Goal: Task Accomplishment & Management: Complete application form

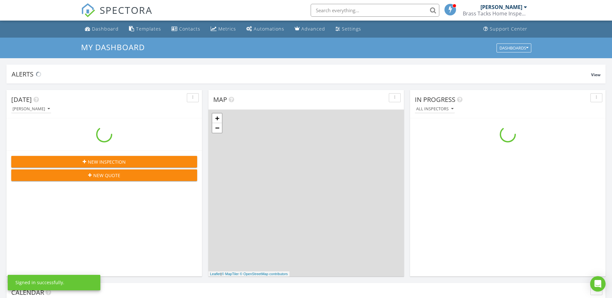
scroll to position [591, 618]
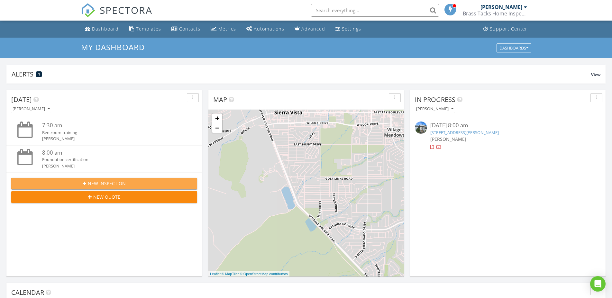
click at [86, 181] on div "New Inspection" at bounding box center [104, 183] width 176 height 7
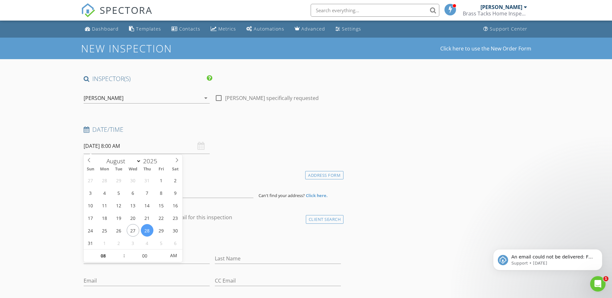
click at [106, 148] on input "08/28/2025 8:00 AM" at bounding box center [147, 146] width 126 height 16
select select "8"
type input "09/02/2025 8:00 AM"
type input "09"
type input "09/02/2025 9:00 AM"
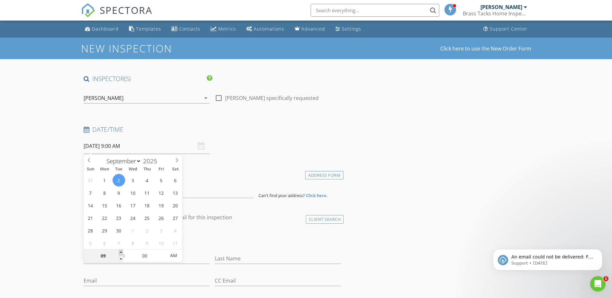
click at [119, 253] on span at bounding box center [121, 252] width 5 height 6
type input "10"
type input "09/02/2025 10:00 AM"
click at [119, 253] on span at bounding box center [121, 252] width 5 height 6
type input "11"
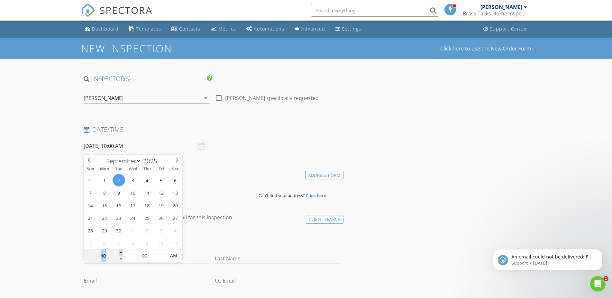
type input "09/02/2025 11:00 AM"
click at [119, 253] on span at bounding box center [121, 252] width 5 height 6
type input "12"
type input "09/02/2025 12:00 PM"
click at [119, 253] on span at bounding box center [121, 252] width 5 height 6
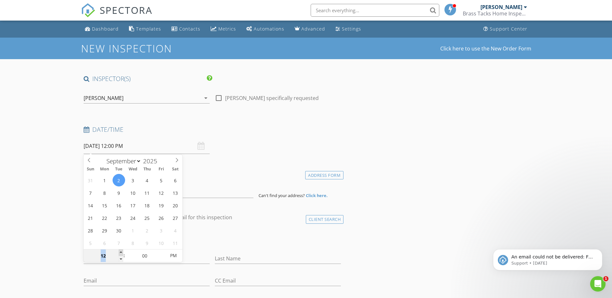
type input "01"
type input "09/02/2025 1:00 PM"
click at [119, 253] on span at bounding box center [121, 252] width 5 height 6
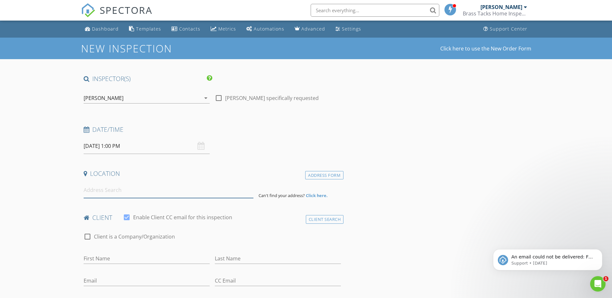
click at [97, 188] on input at bounding box center [169, 190] width 170 height 16
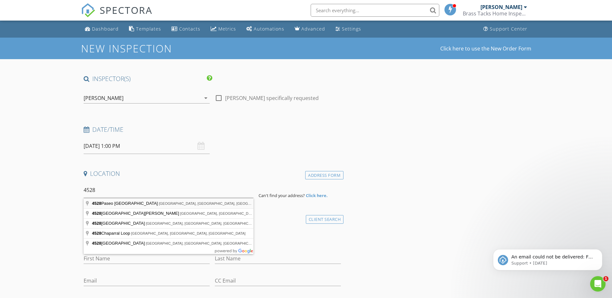
type input "[GEOGRAPHIC_DATA], [GEOGRAPHIC_DATA], [GEOGRAPHIC_DATA], [GEOGRAPHIC_DATA]"
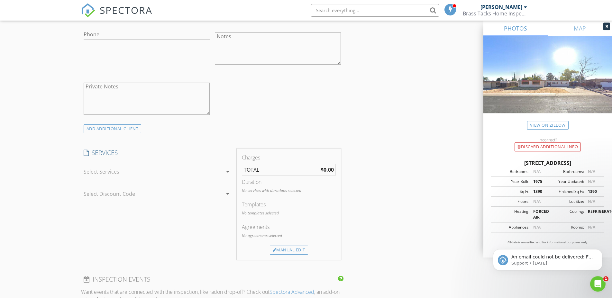
scroll to position [406, 0]
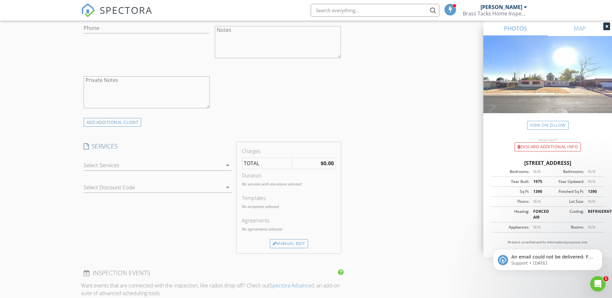
click at [122, 165] on div at bounding box center [153, 165] width 139 height 10
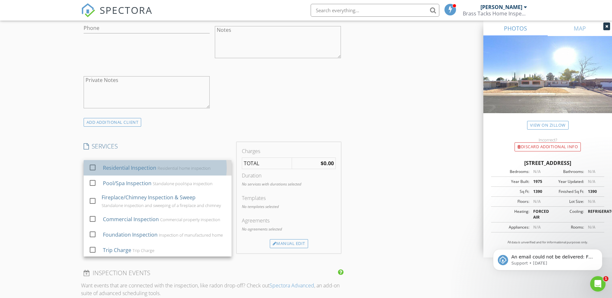
click at [119, 173] on div "Residential Inspection Residential home inspection" at bounding box center [164, 167] width 123 height 13
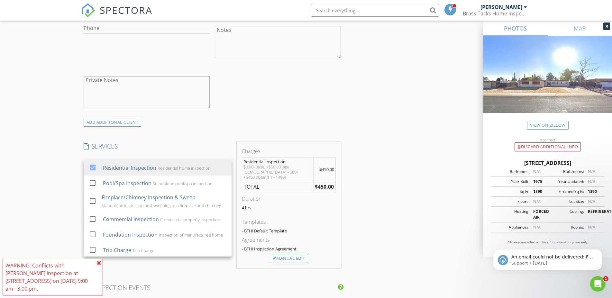
click at [45, 172] on div "New Inspection Click here to use the New Order Form INSPECTOR(S) check_box Chri…" at bounding box center [306, 191] width 612 height 1121
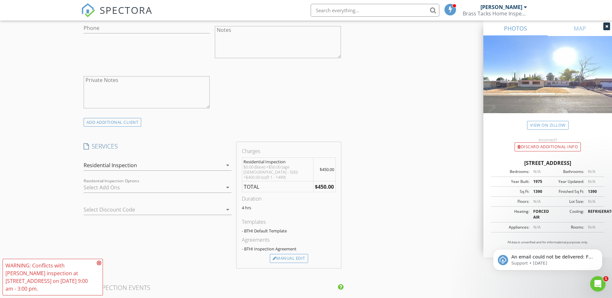
click at [99, 266] on icon at bounding box center [99, 262] width 5 height 5
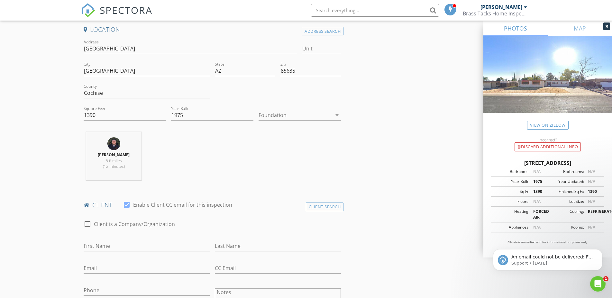
scroll to position [0, 0]
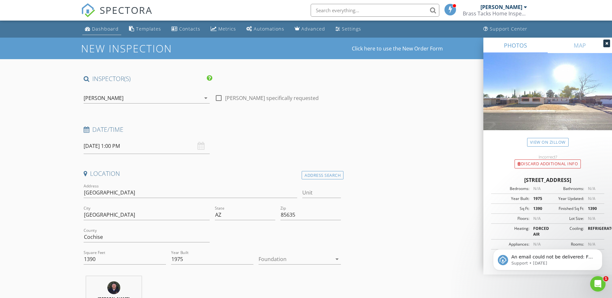
click at [97, 26] on div "Dashboard" at bounding box center [105, 29] width 27 height 6
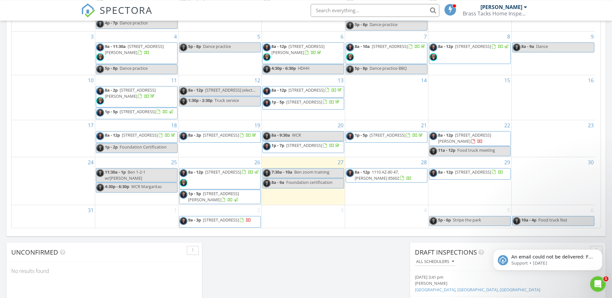
scroll to position [393, 0]
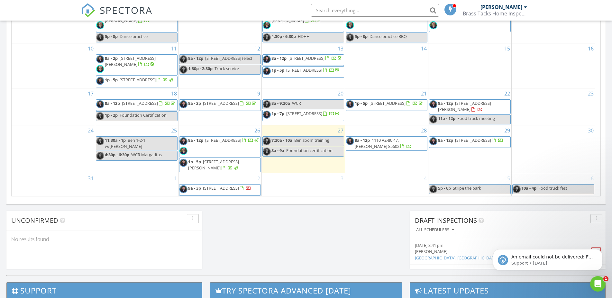
click at [247, 183] on div "2 9a - 3p 1911 E Choctaw Dr, Sierra Vista 85650" at bounding box center [219, 184] width 83 height 23
click at [239, 191] on span "1911 E Choctaw Dr, Sierra Vista 85650" at bounding box center [221, 188] width 36 height 6
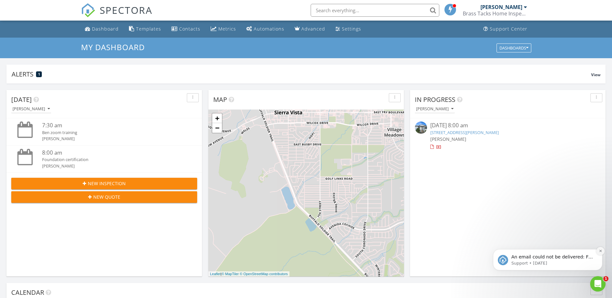
click at [599, 252] on icon "Dismiss notification" at bounding box center [601, 251] width 4 height 4
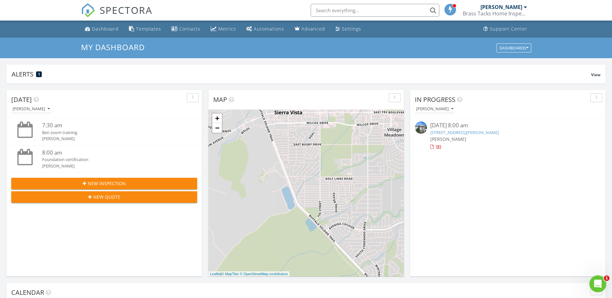
click at [598, 288] on icon "Open Intercom Messenger" at bounding box center [597, 283] width 11 height 11
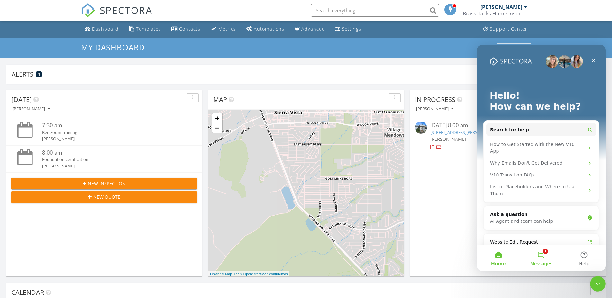
click at [547, 253] on button "1 Messages" at bounding box center [540, 258] width 43 height 26
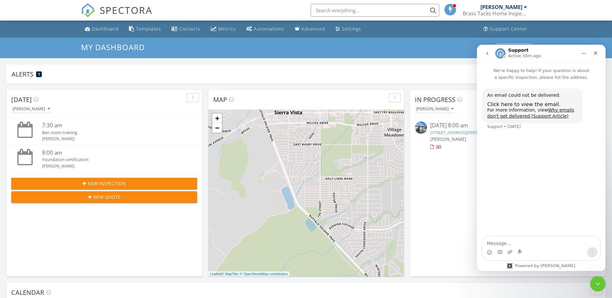
click at [597, 55] on icon "Close" at bounding box center [595, 52] width 5 height 5
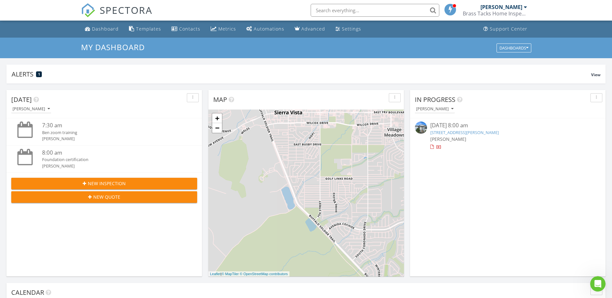
click at [91, 179] on button "New Inspection" at bounding box center [104, 184] width 186 height 12
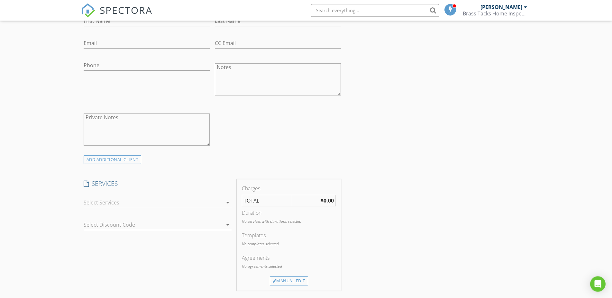
scroll to position [262, 0]
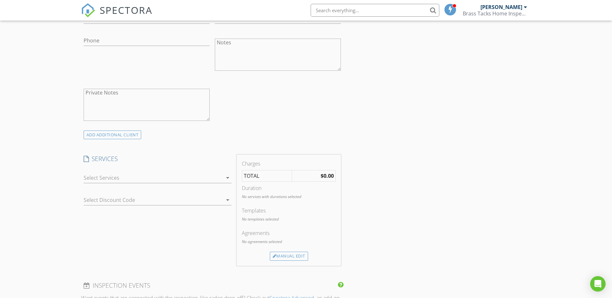
click at [105, 176] on div at bounding box center [153, 178] width 139 height 10
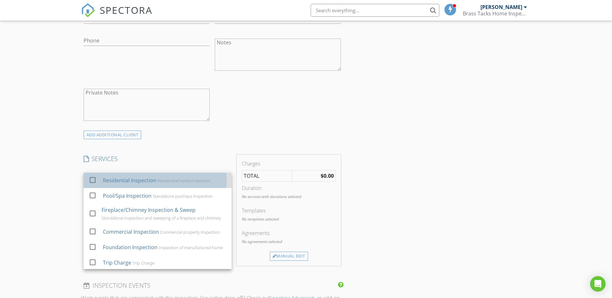
click at [108, 182] on div "Residential Inspection" at bounding box center [129, 180] width 53 height 8
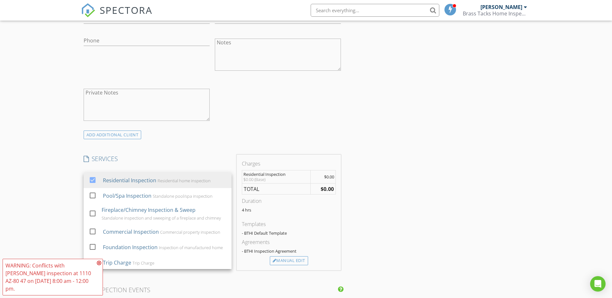
click at [69, 204] on div "New Inspection Click here to use the New Order Form INSPECTOR(S) check_box Chri…" at bounding box center [306, 265] width 612 height 980
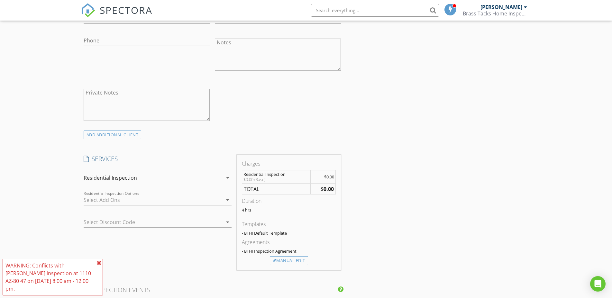
click at [114, 224] on div at bounding box center [149, 222] width 130 height 10
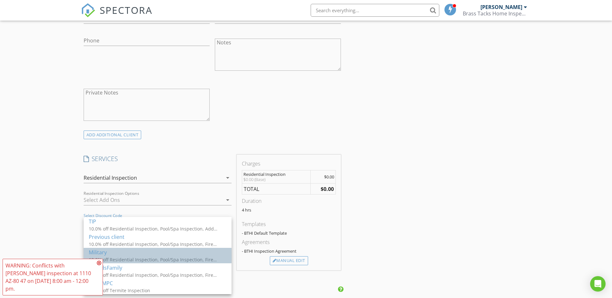
click at [113, 254] on div "Military" at bounding box center [158, 252] width 138 height 8
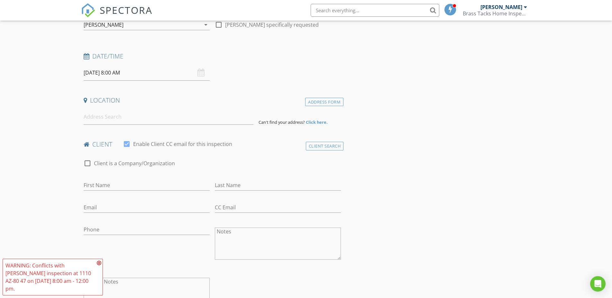
scroll to position [0, 0]
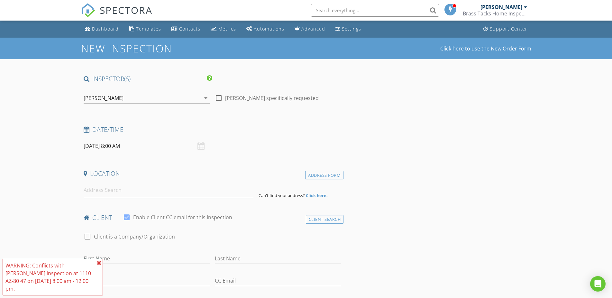
click at [104, 187] on input at bounding box center [169, 190] width 170 height 16
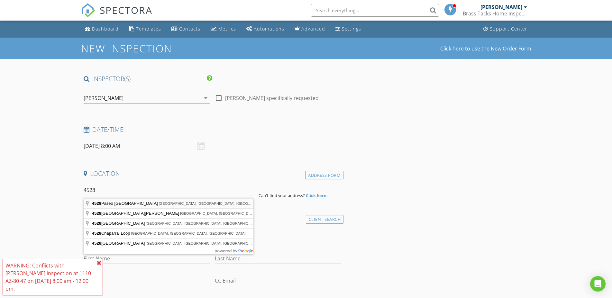
type input "4528 Paseo Las Palmas, Sierra Vista, AZ, USA"
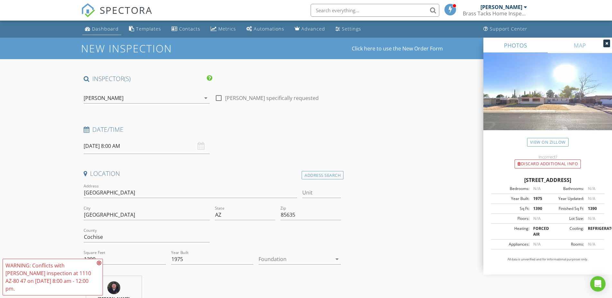
click at [109, 32] on div "Dashboard" at bounding box center [105, 29] width 27 height 6
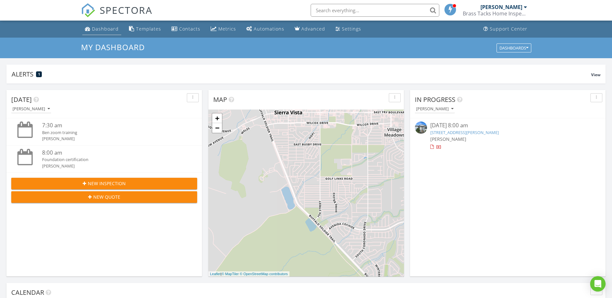
scroll to position [591, 618]
